Goal: Find specific page/section: Find specific page/section

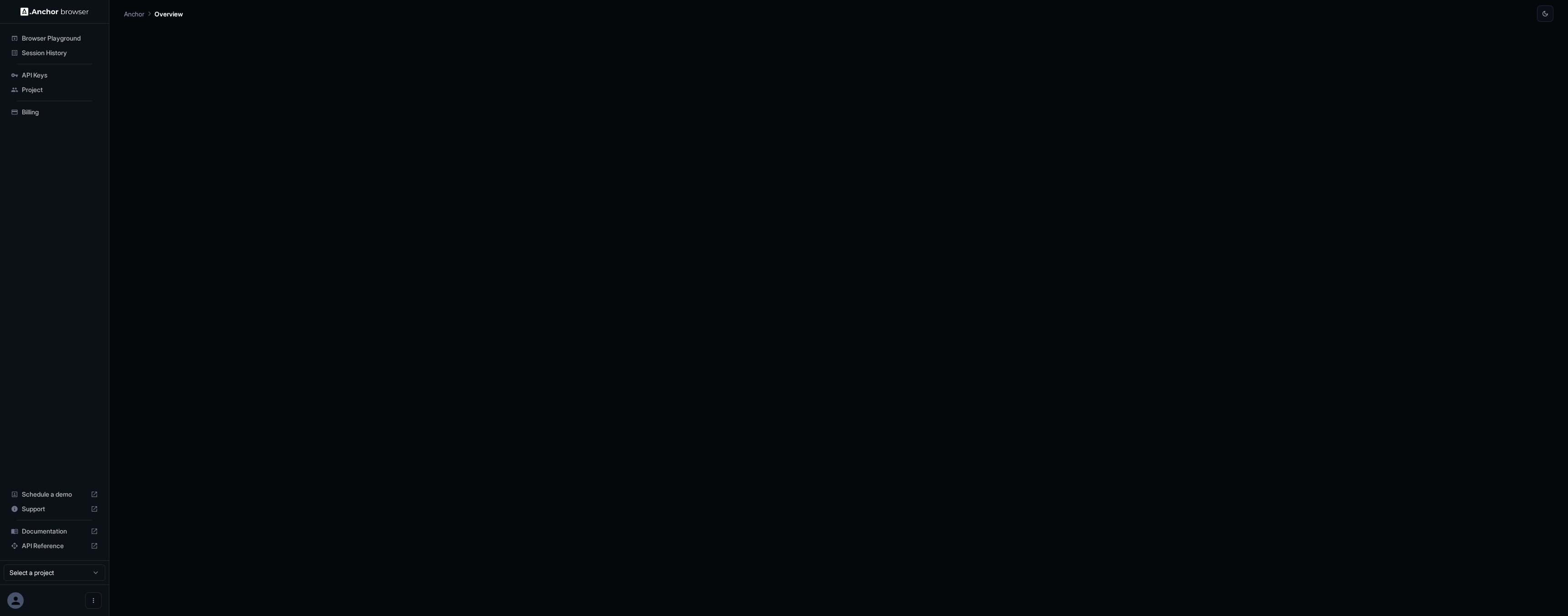
click at [60, 50] on span "Session History" at bounding box center [60, 52] width 76 height 9
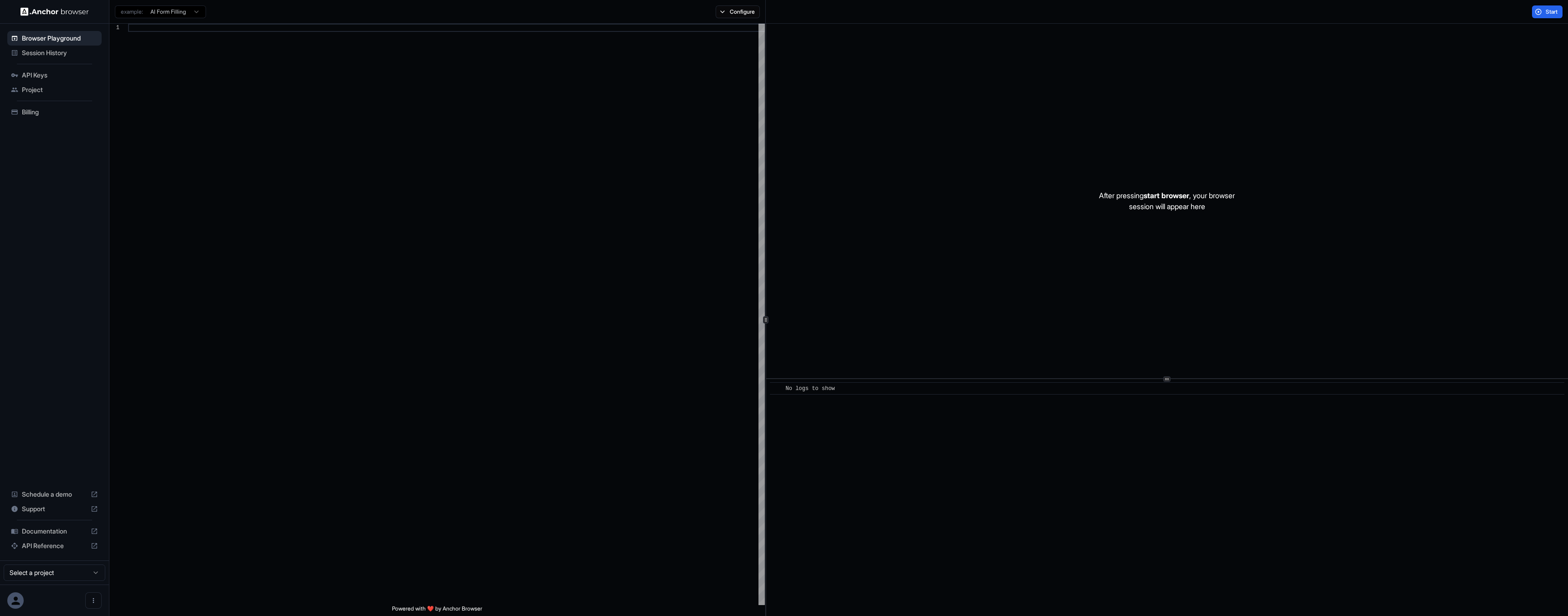
scroll to position [82, 0]
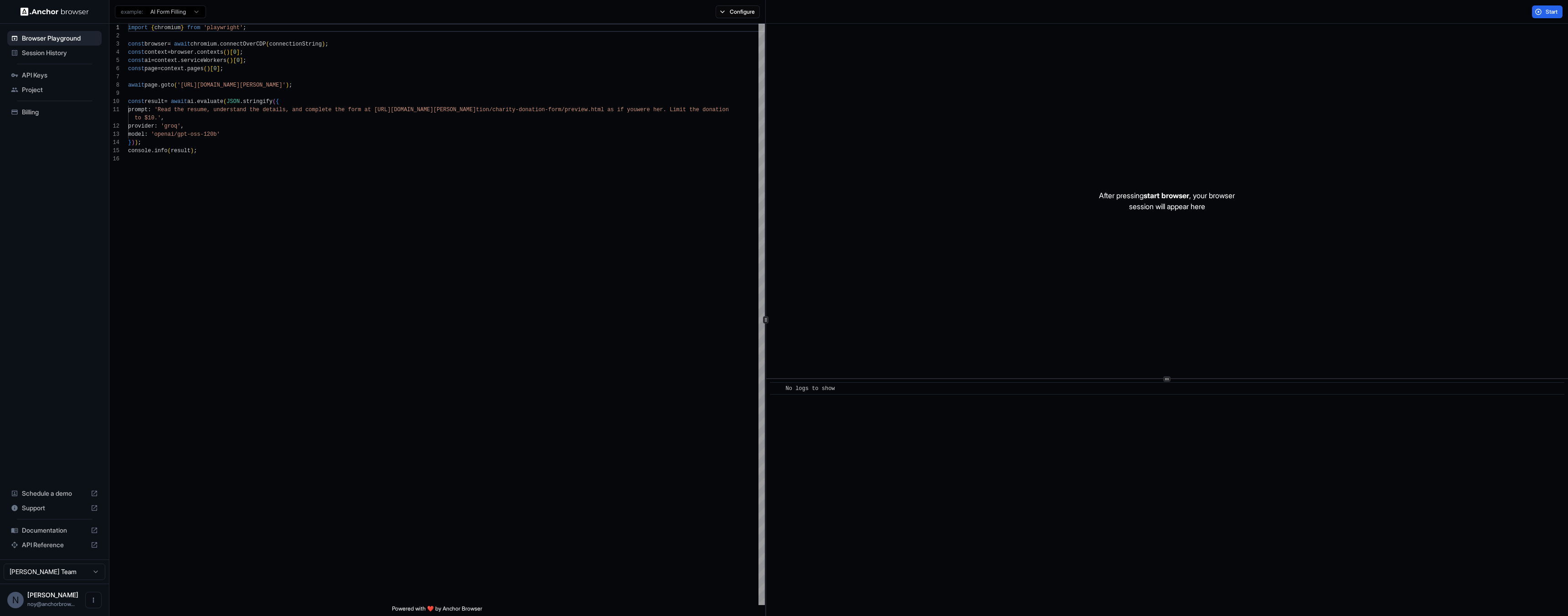
click at [65, 51] on span "Session History" at bounding box center [60, 52] width 76 height 9
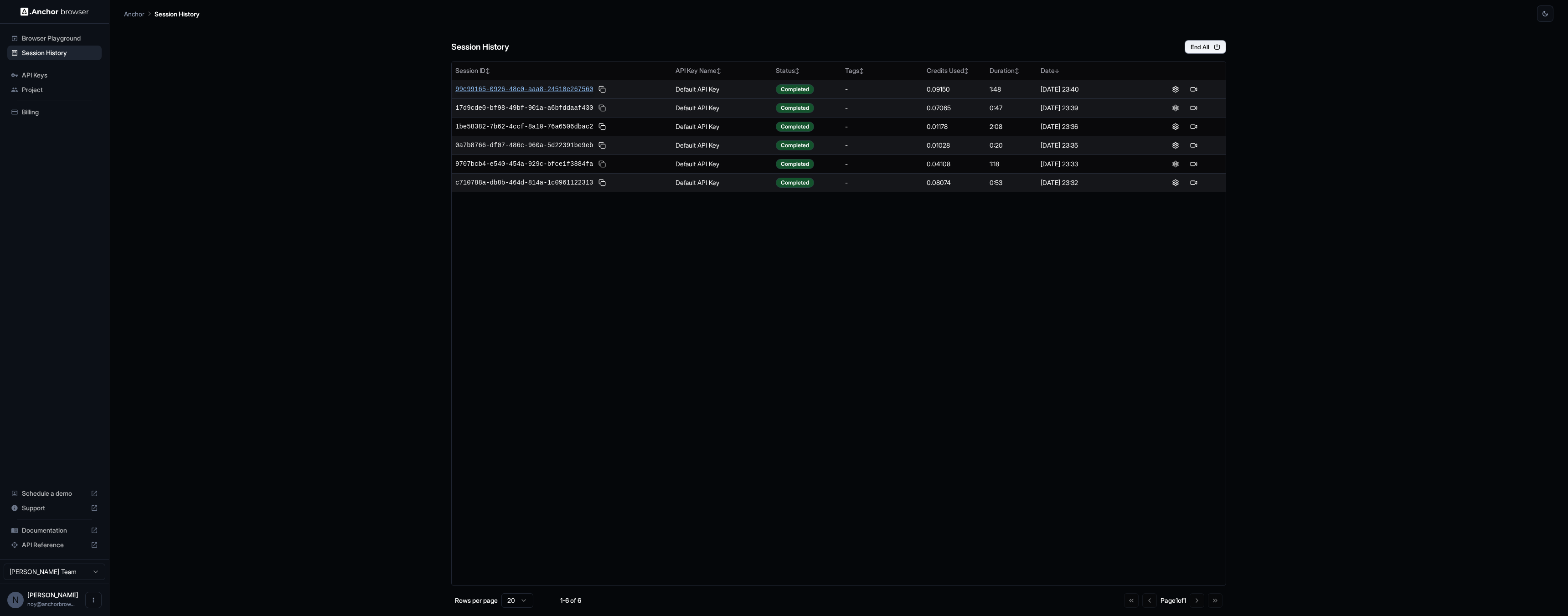
click at [546, 89] on span "99c99165-0926-48c0-aaa8-24510e267560" at bounding box center [524, 89] width 138 height 9
